Goal: Information Seeking & Learning: Understand process/instructions

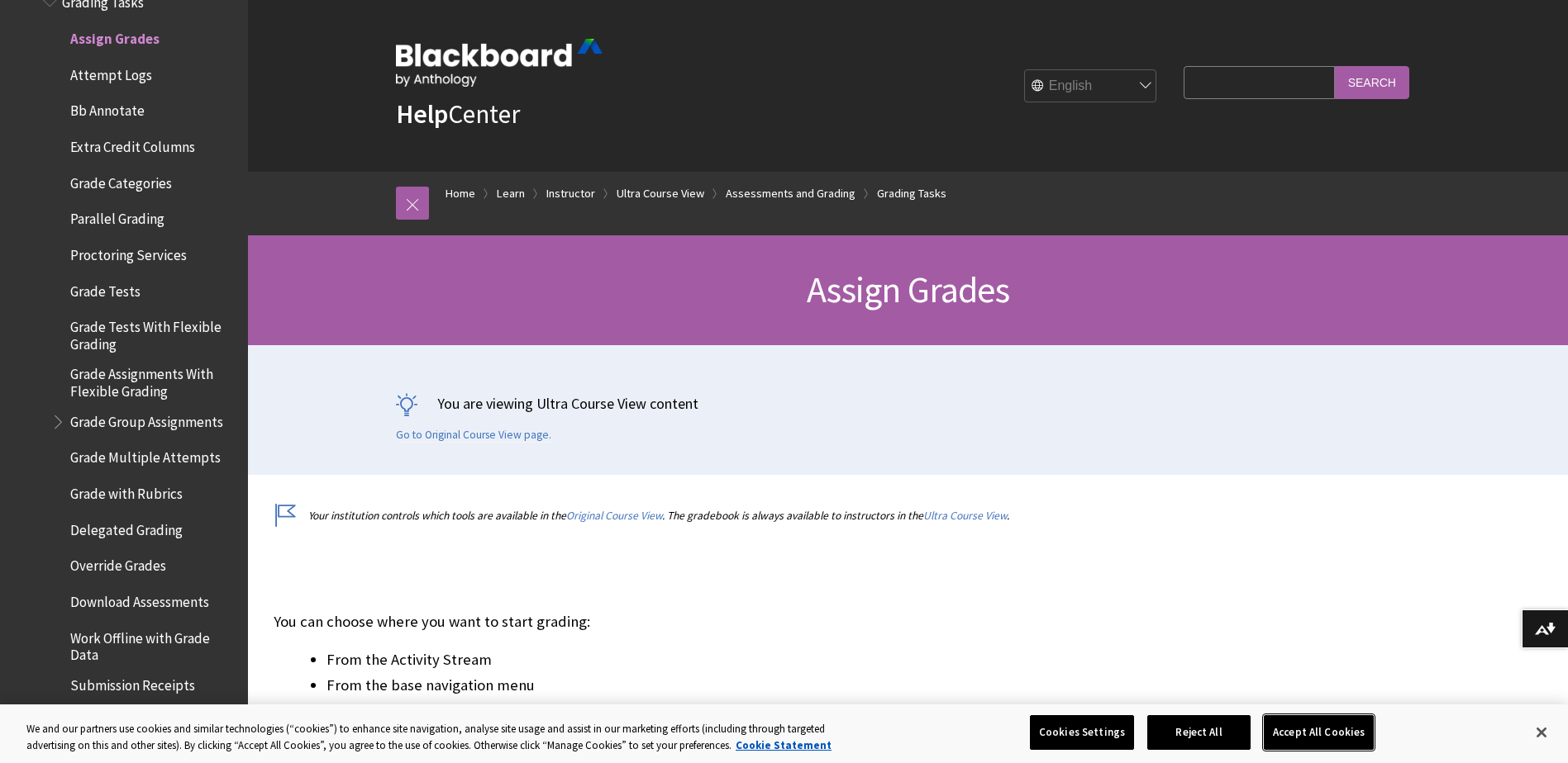
drag, startPoint x: 1340, startPoint y: 730, endPoint x: 1334, endPoint y: 723, distance: 9.2
click at [1339, 730] on button "Accept All Cookies" at bounding box center [1319, 733] width 110 height 35
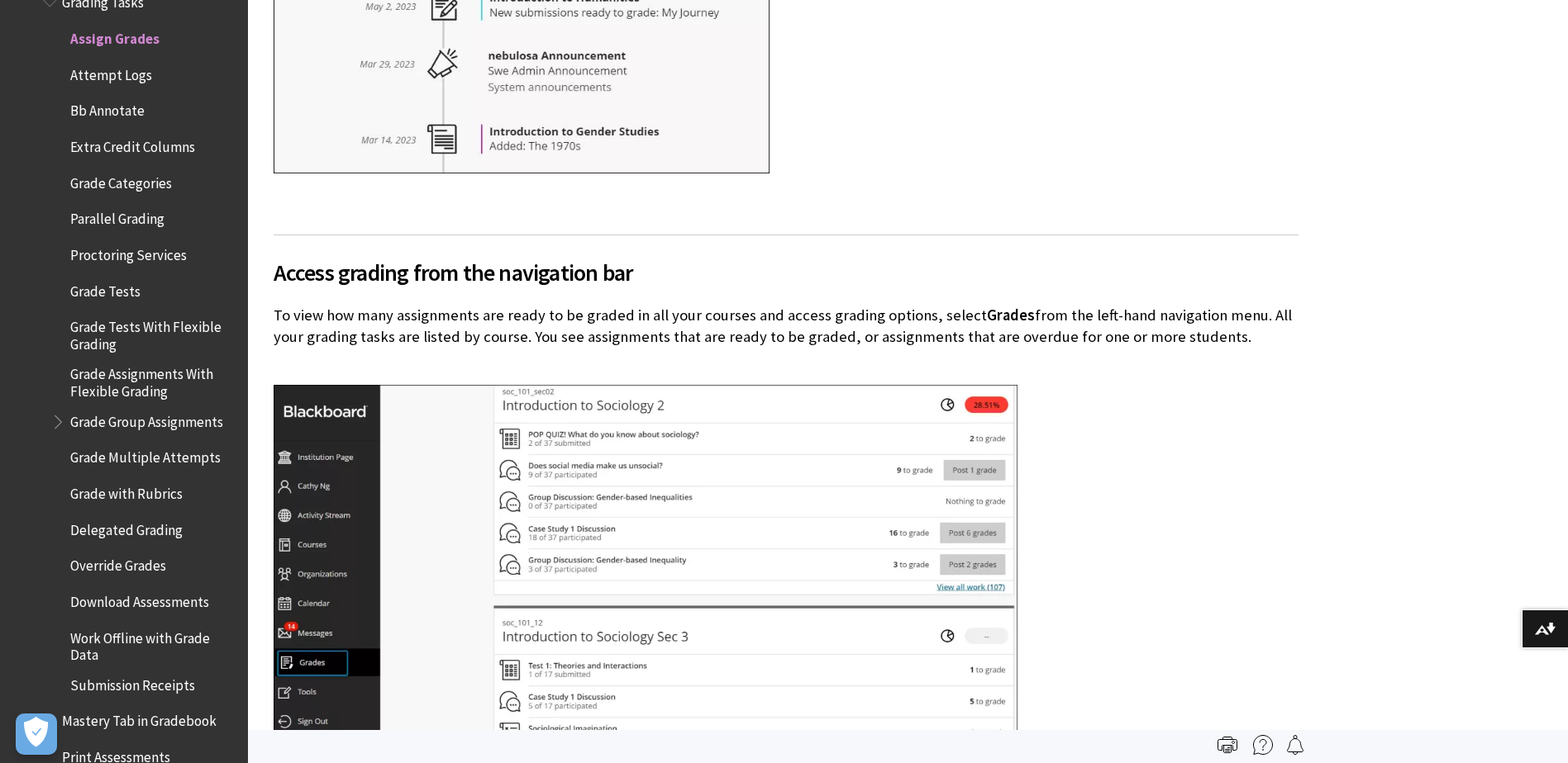
scroll to position [1239, 0]
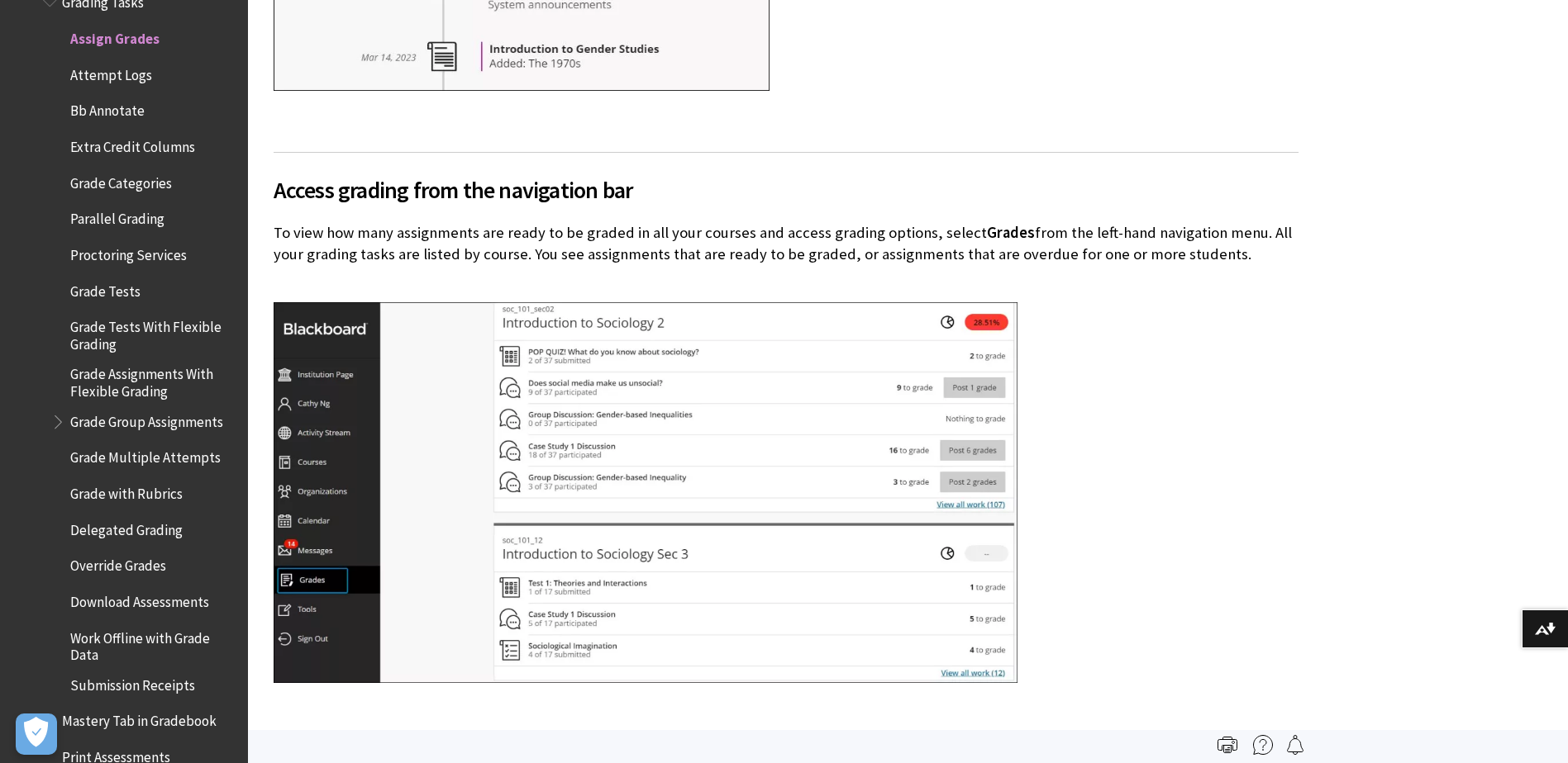
click at [116, 293] on span "Grade Tests" at bounding box center [105, 289] width 70 height 22
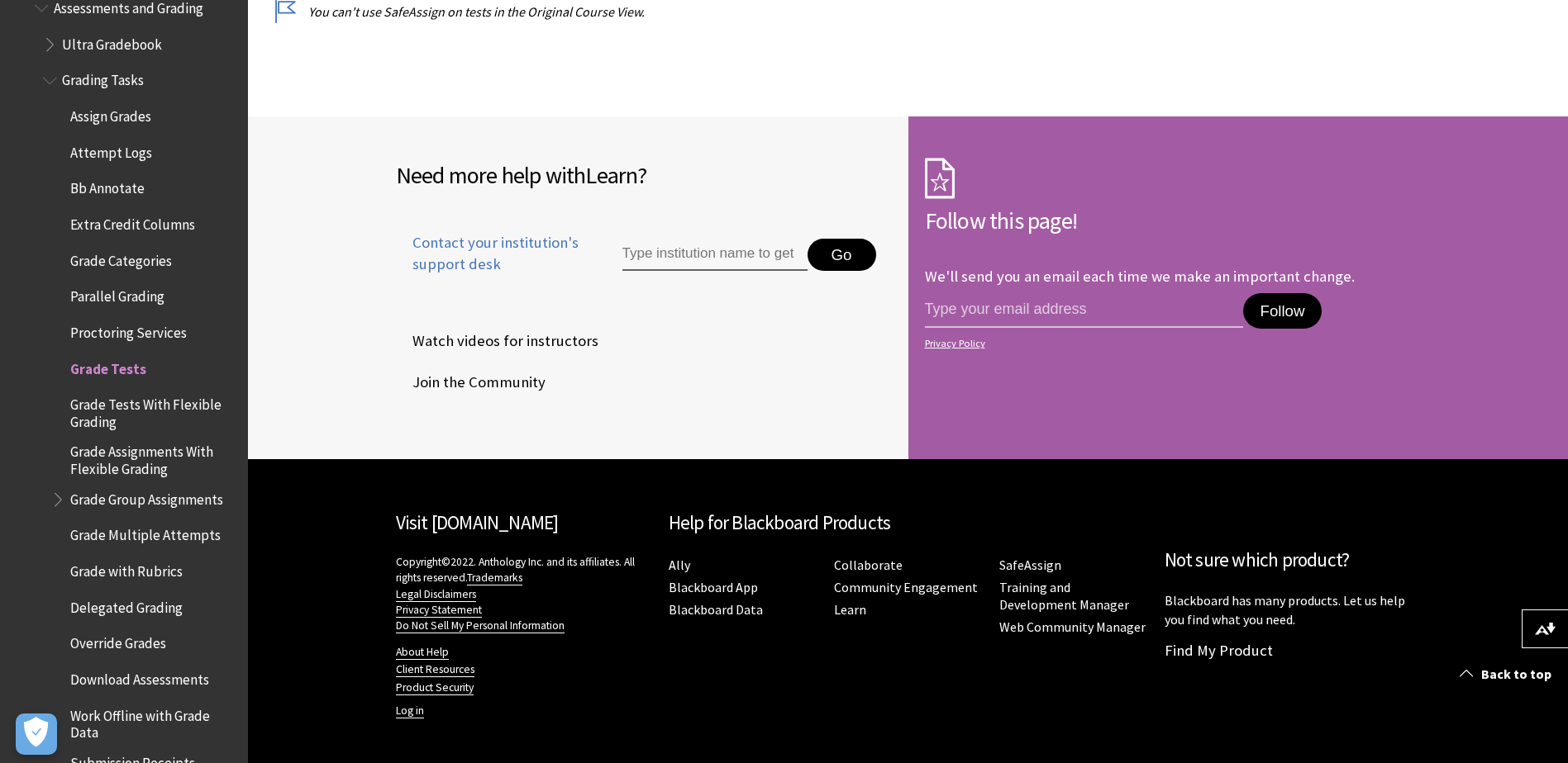
scroll to position [2283, 0]
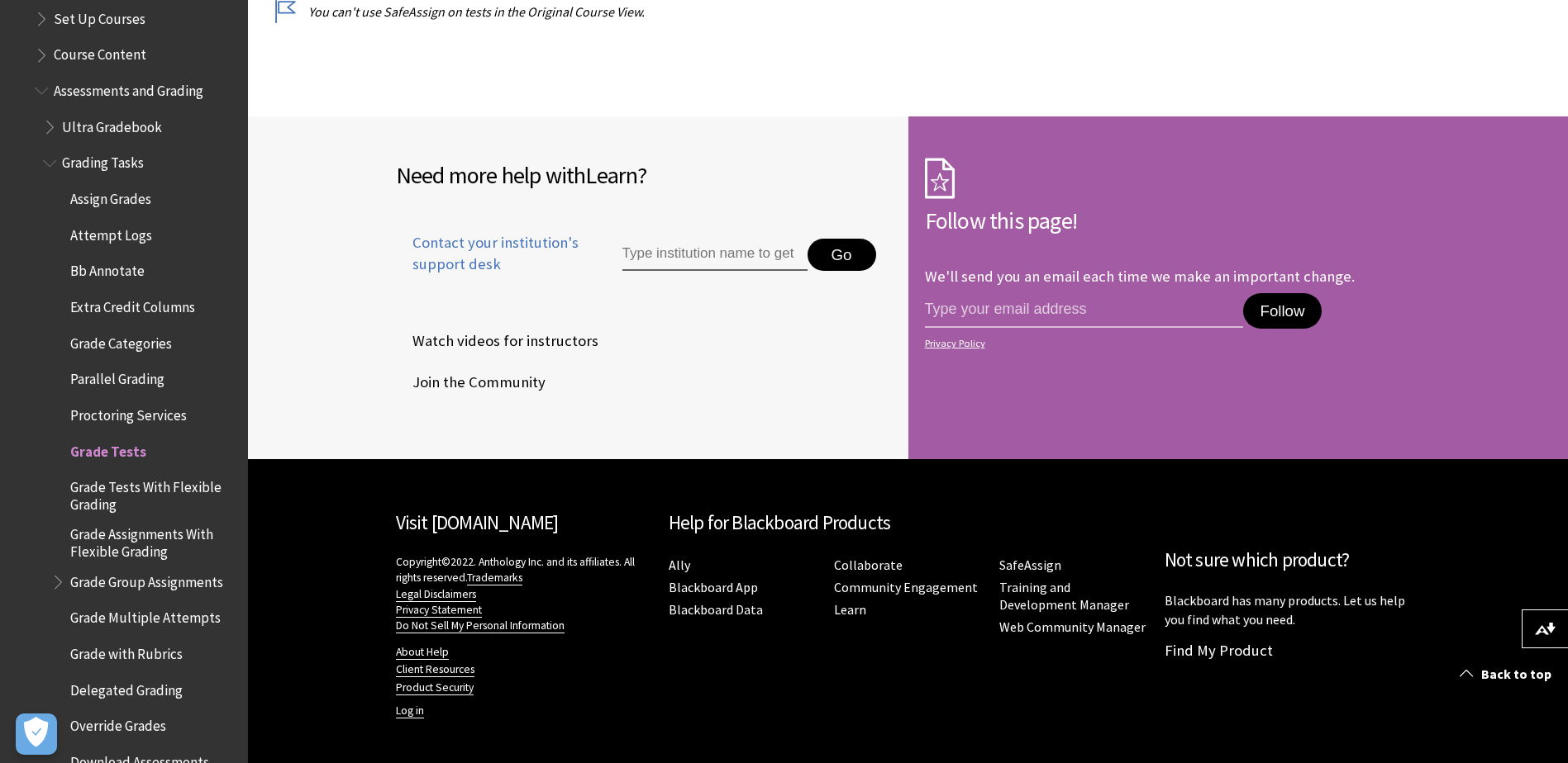
click at [102, 345] on span "Grade Categories" at bounding box center [120, 341] width 101 height 22
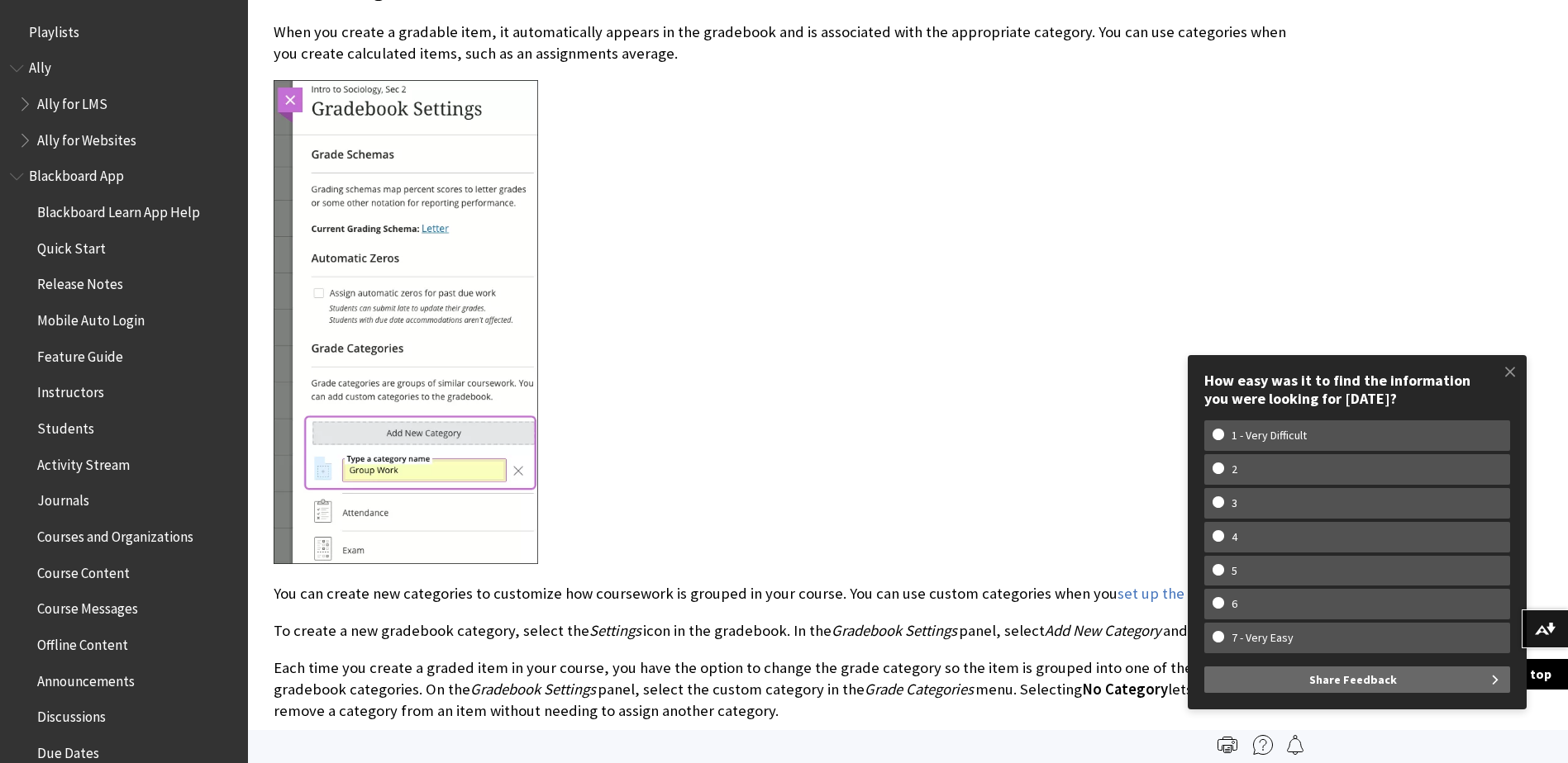
scroll to position [413, 0]
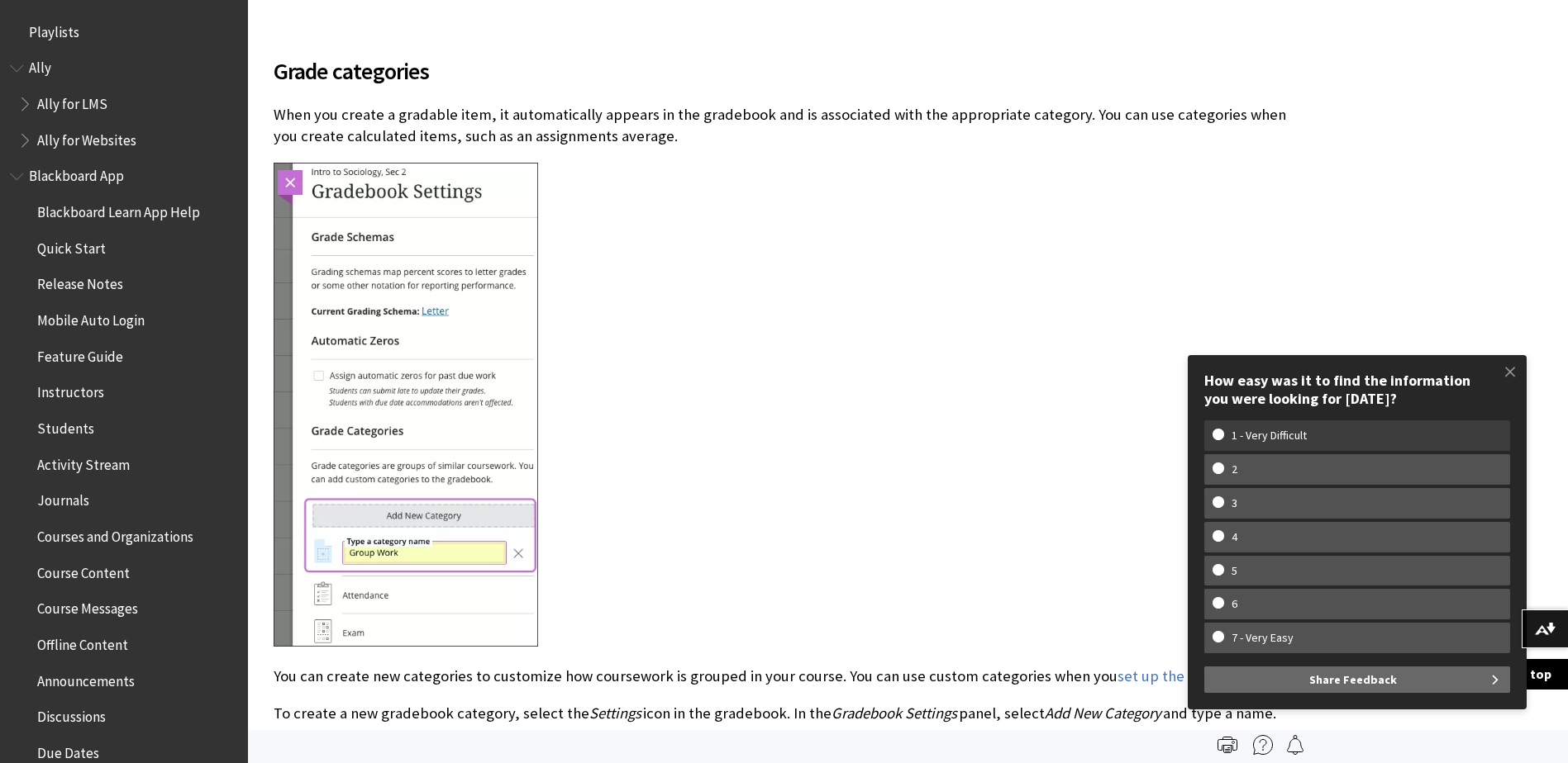
click at [1280, 430] on w-span "1 - Very Difficult" at bounding box center [1269, 436] width 113 height 14
click at [1224, 430] on input "1 - Very Difficult" at bounding box center [1218, 434] width 11 height 11
radio input "true"
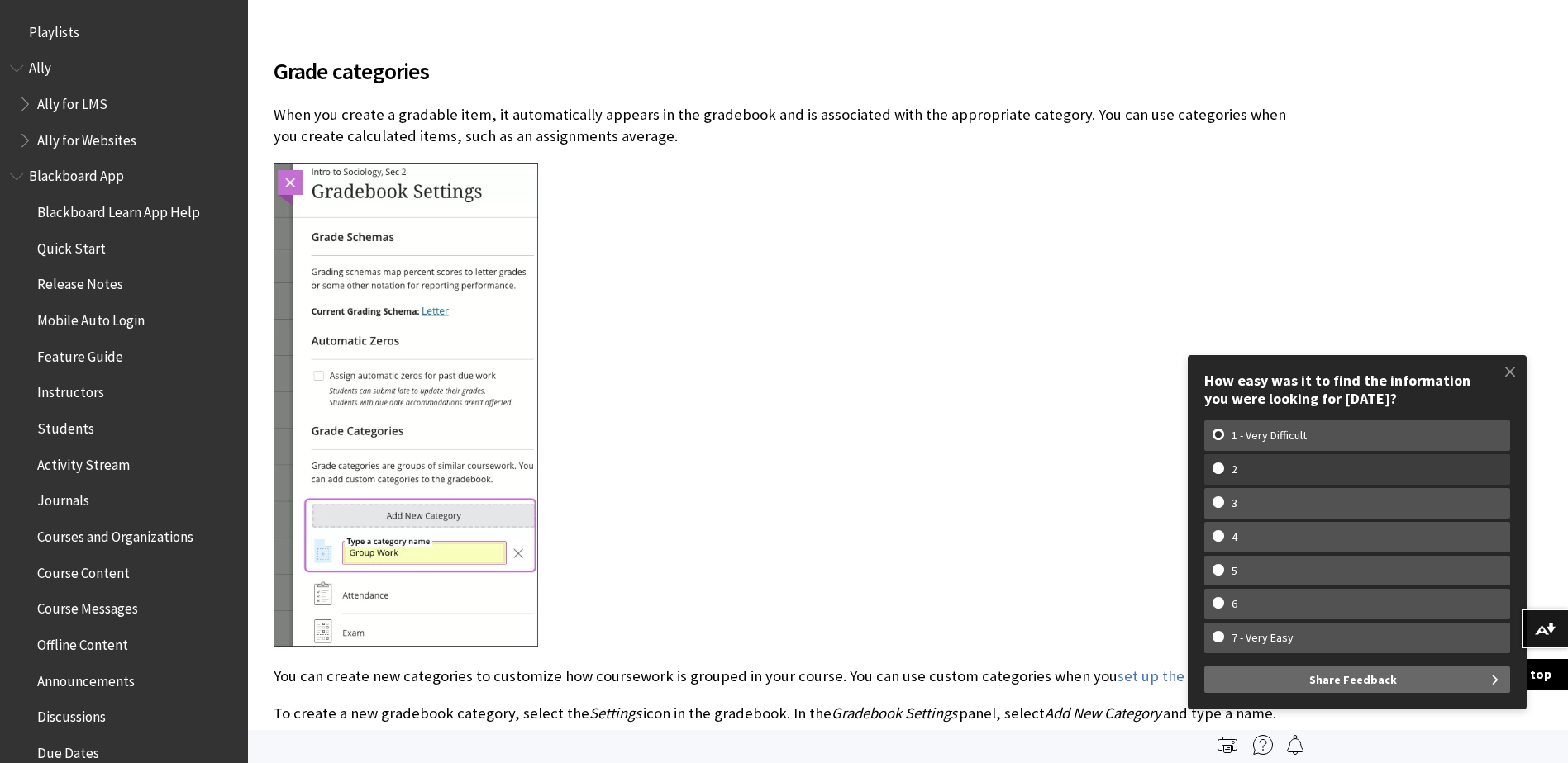
scroll to position [0, 0]
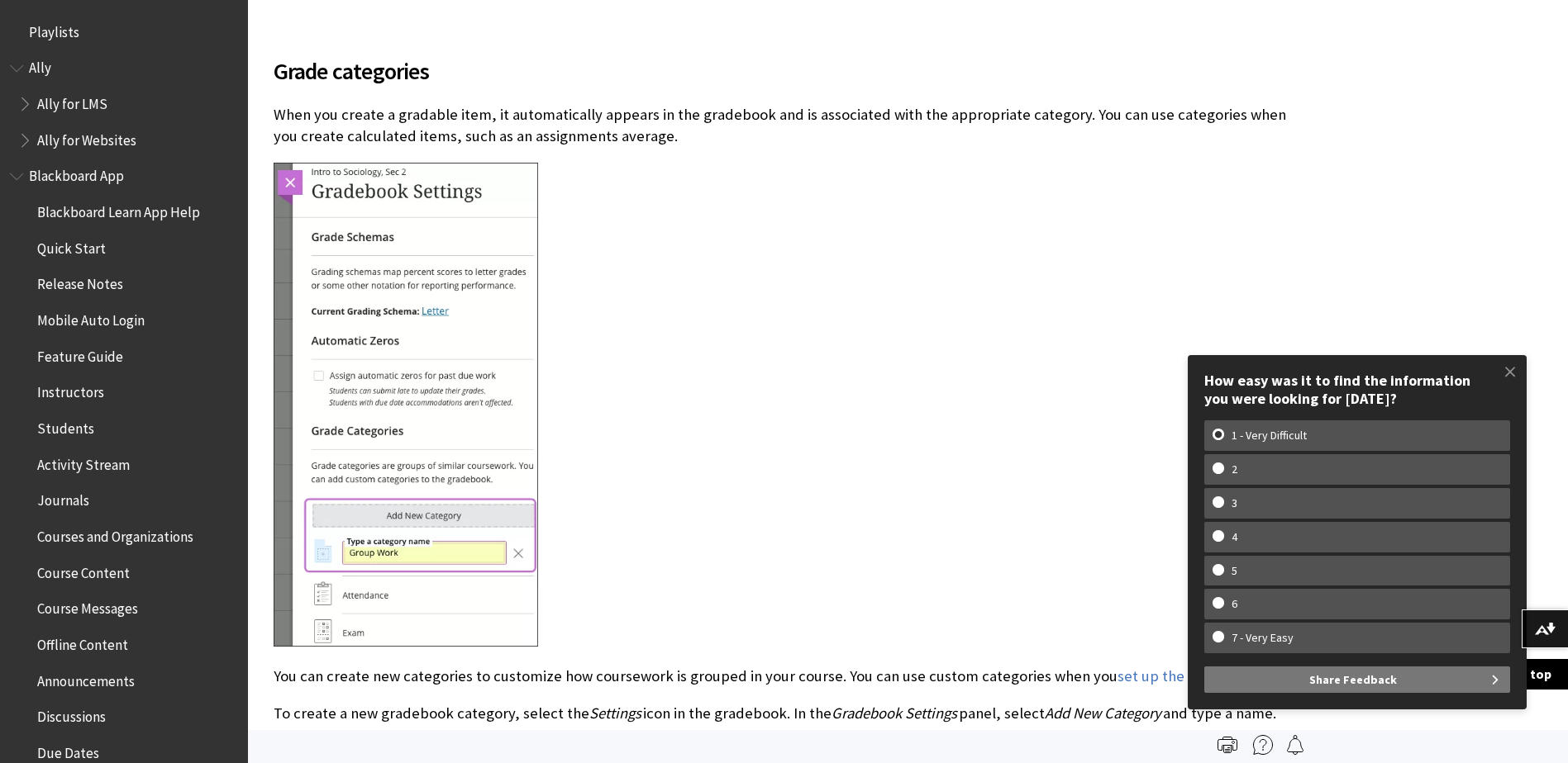
click at [1315, 688] on span "Share Feedback" at bounding box center [1353, 680] width 88 height 26
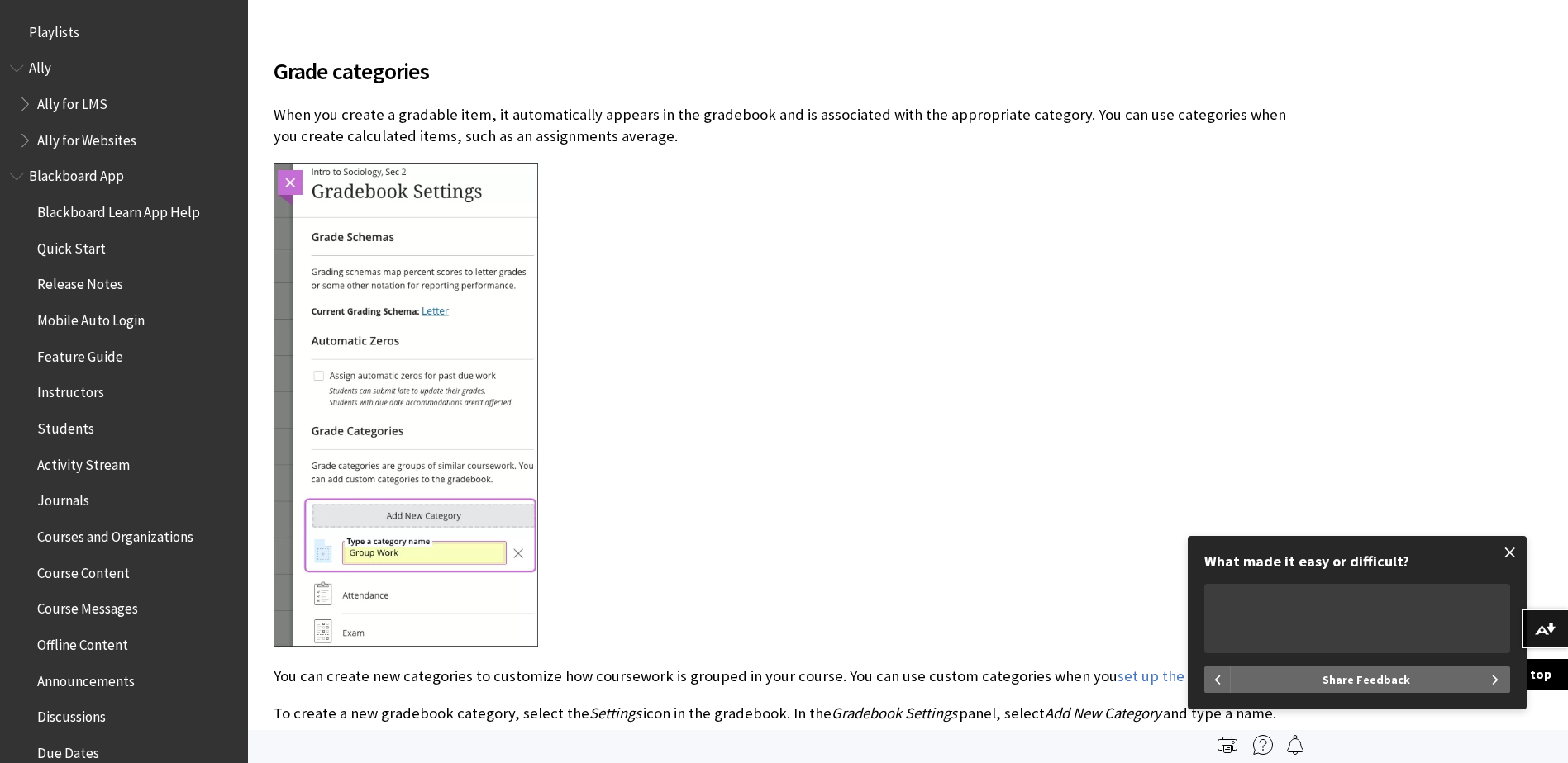
drag, startPoint x: 1511, startPoint y: 552, endPoint x: 1501, endPoint y: 547, distance: 11.2
click at [1510, 552] on span at bounding box center [1510, 552] width 35 height 35
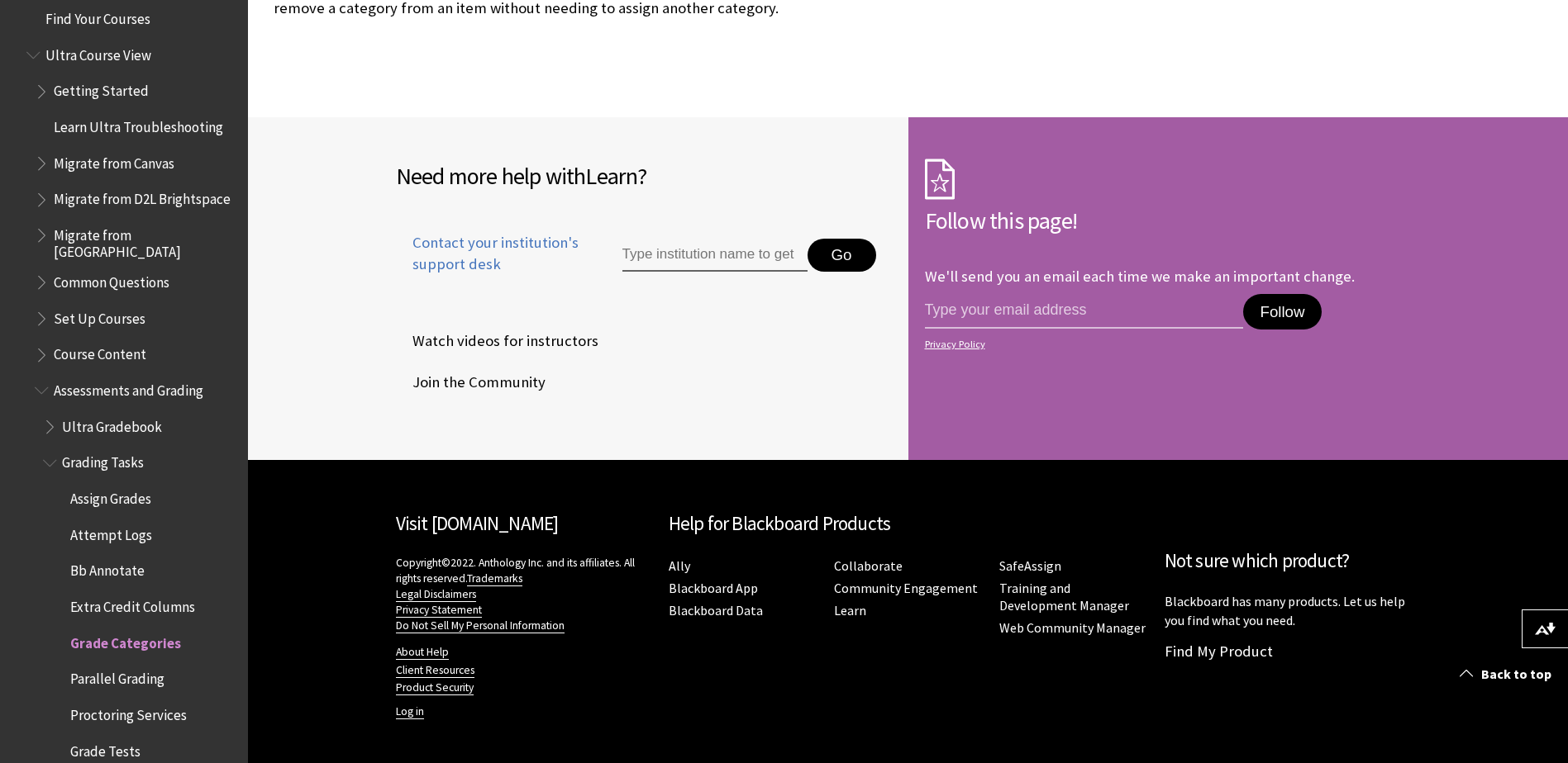
scroll to position [2148, 0]
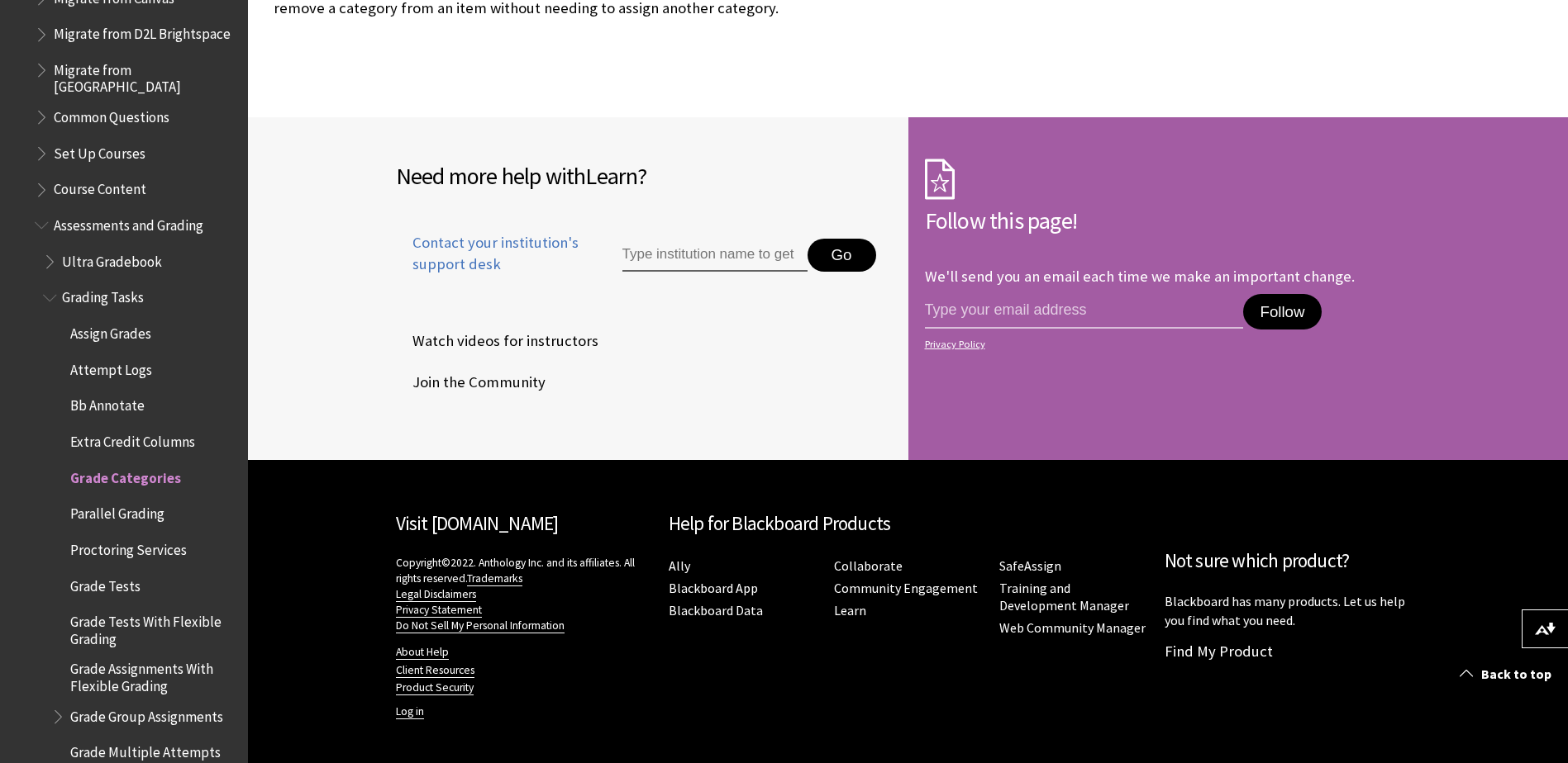
click at [106, 335] on span "Assign Grades" at bounding box center [110, 331] width 81 height 22
click at [43, 218] on span "Book outline for Blackboard Learn Help" at bounding box center [43, 221] width 17 height 21
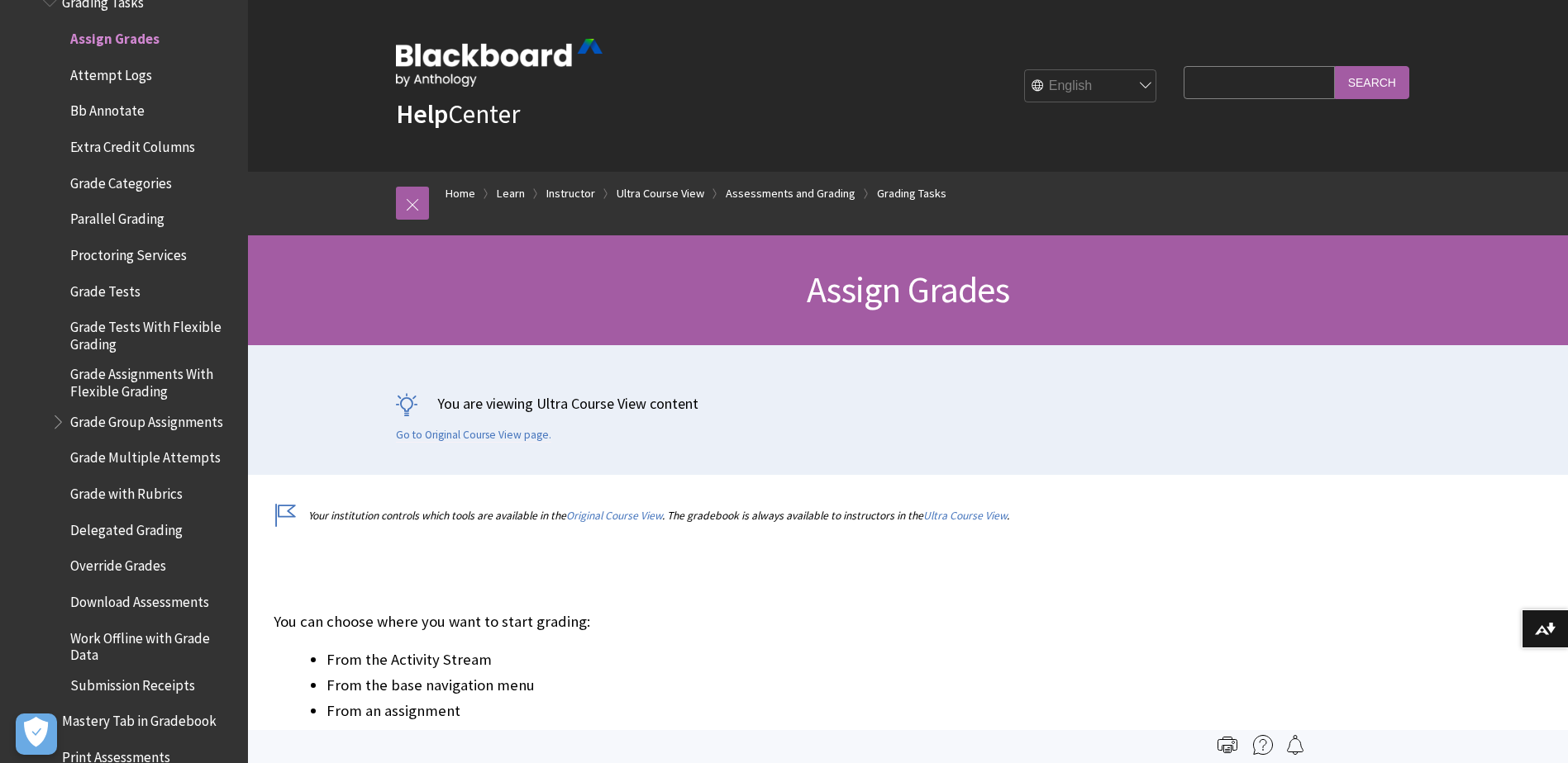
scroll to position [2112, 0]
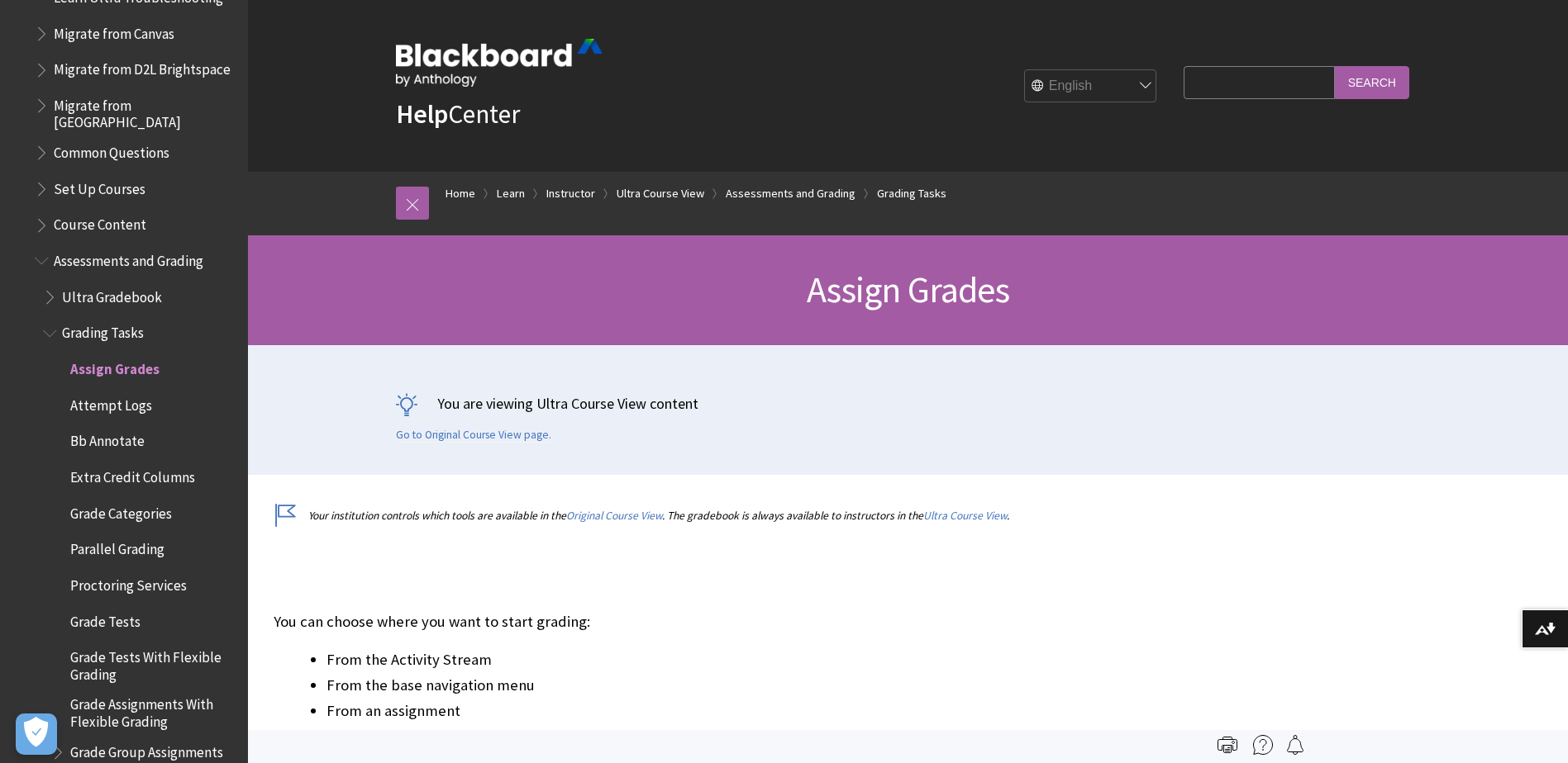
click at [49, 298] on span "Book outline for Blackboard Learn Help" at bounding box center [51, 293] width 17 height 21
click at [105, 478] on span "Bb Annotate" at bounding box center [107, 474] width 74 height 22
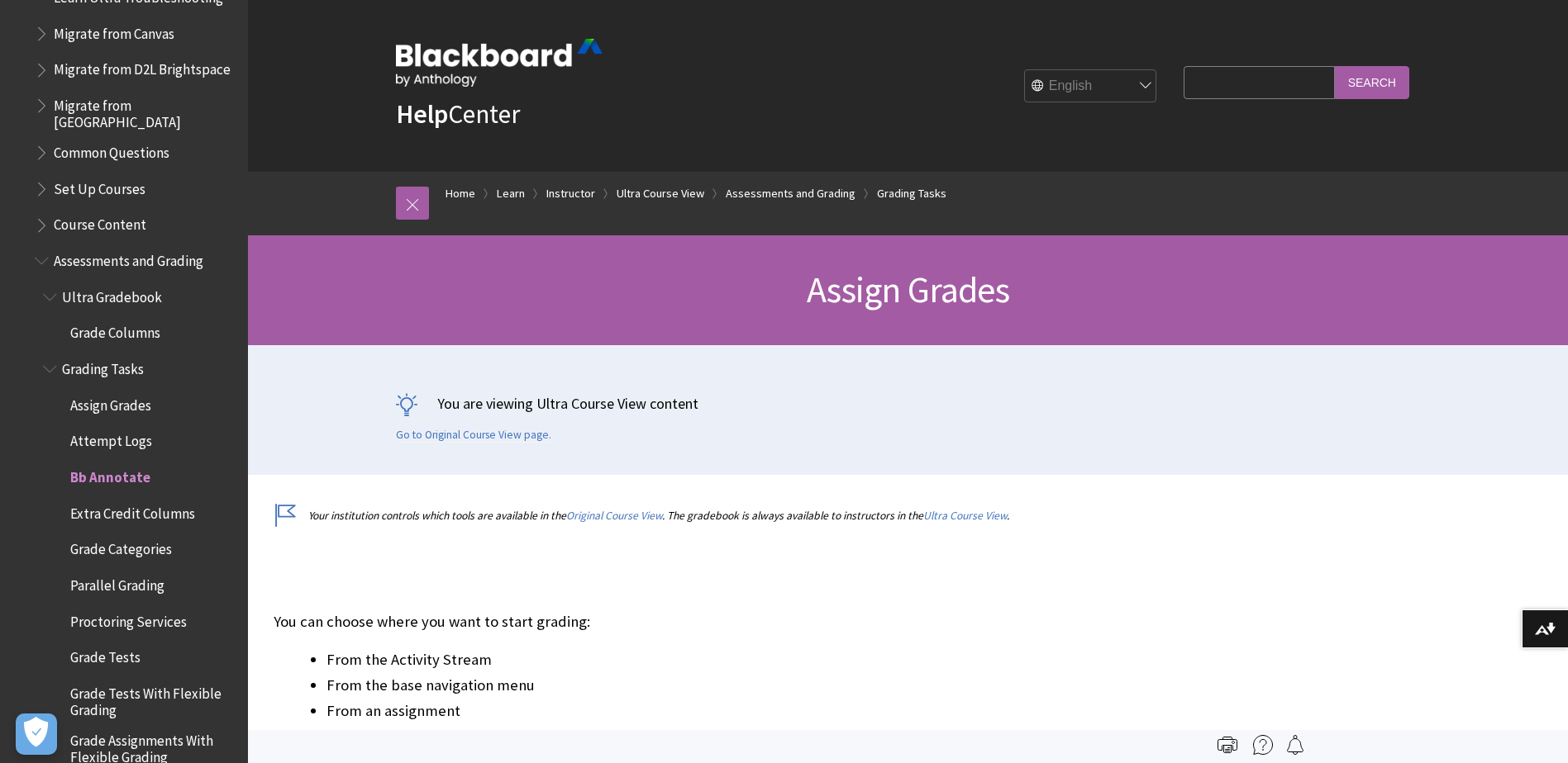
scroll to position [2195, 0]
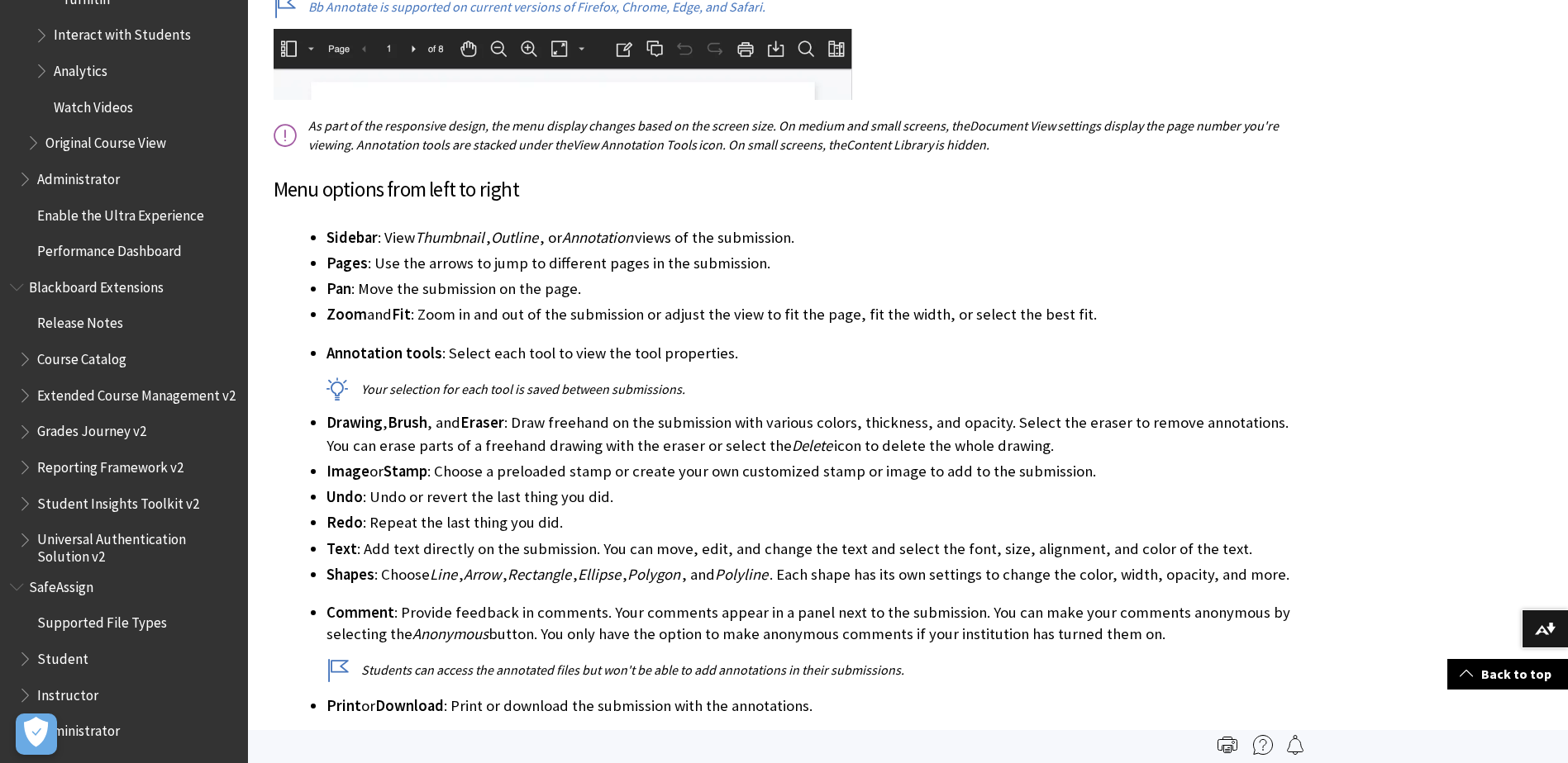
scroll to position [992, 0]
